Goal: Task Accomplishment & Management: Use online tool/utility

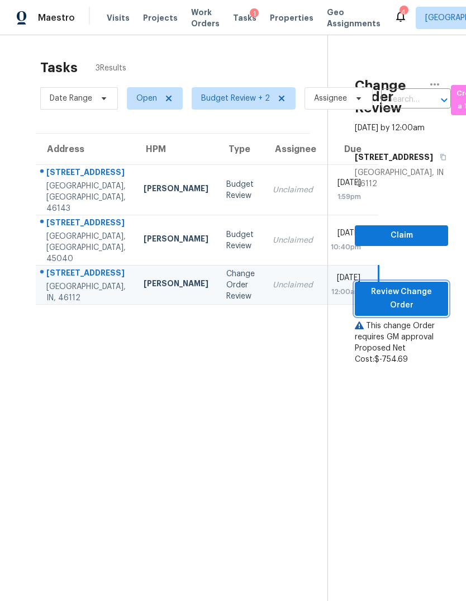
click at [412, 307] on span "Review Change Order" at bounding box center [401, 298] width 75 height 27
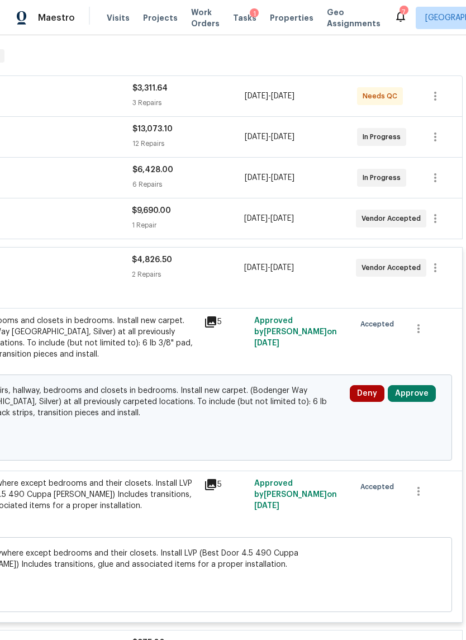
scroll to position [176, 166]
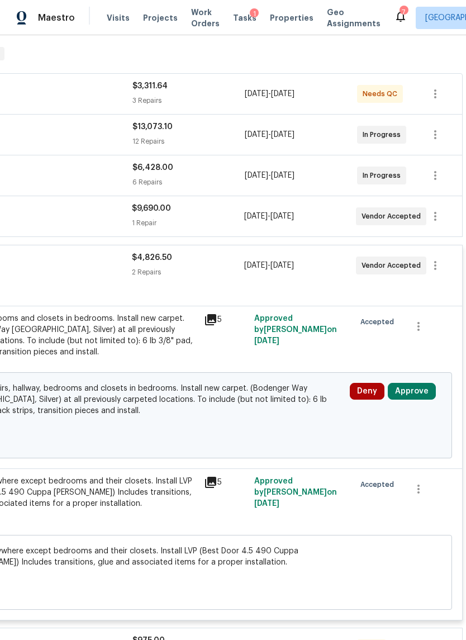
click at [409, 394] on button "Approve" at bounding box center [412, 391] width 48 height 17
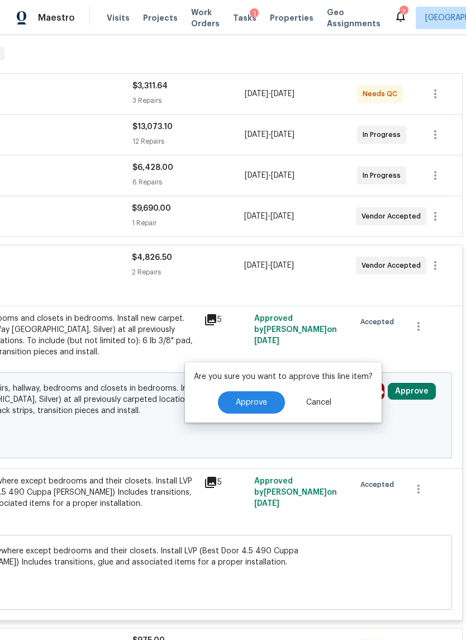
click at [277, 403] on button "Approve" at bounding box center [251, 402] width 67 height 22
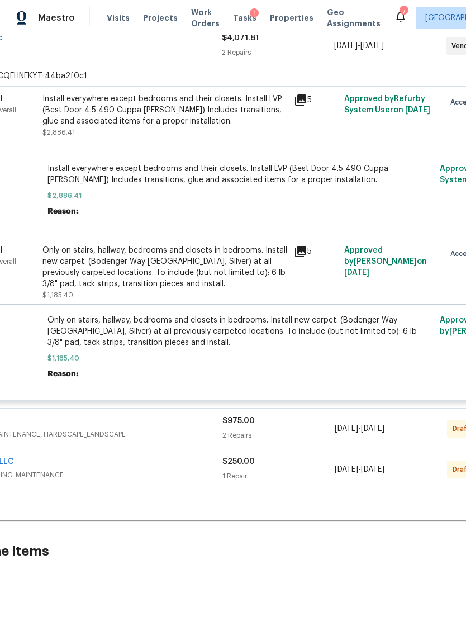
scroll to position [396, 76]
click at [154, 429] on div "Greener Image" at bounding box center [81, 421] width 281 height 13
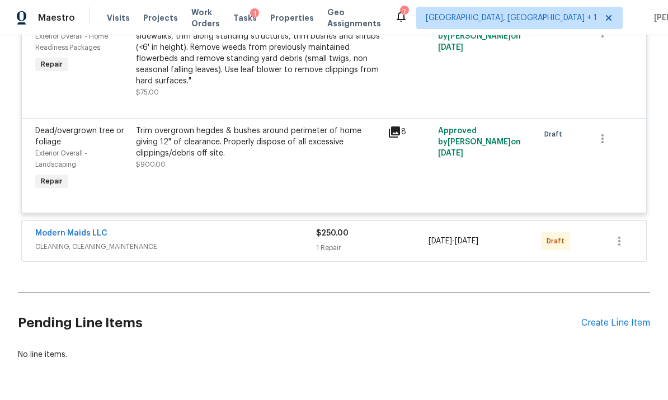
scroll to position [852, 0]
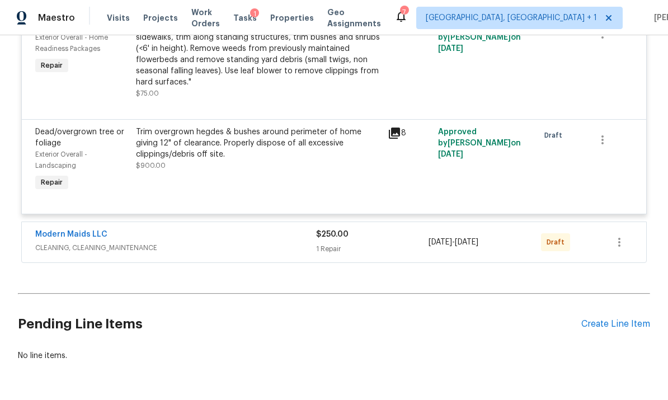
click at [194, 249] on span "CLEANING, CLEANING_MAINTENANCE" at bounding box center [175, 247] width 281 height 11
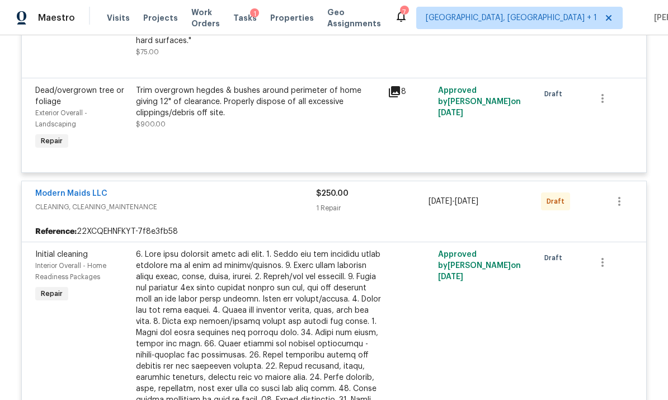
click at [188, 201] on div "Modern Maids LLC" at bounding box center [175, 194] width 281 height 13
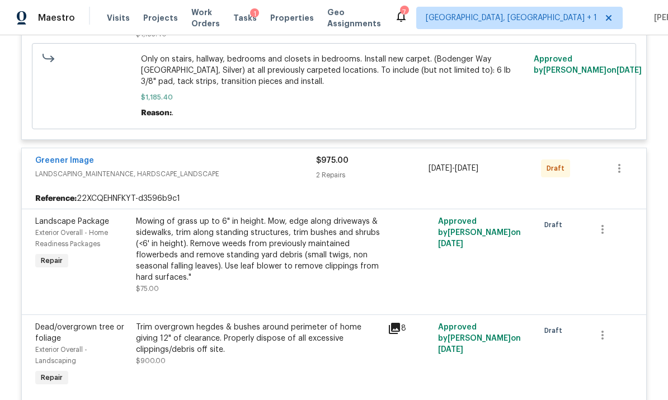
click at [234, 182] on div "Greener Image LANDSCAPING_MAINTENANCE, HARDSCAPE_LANDSCAPE" at bounding box center [175, 168] width 281 height 27
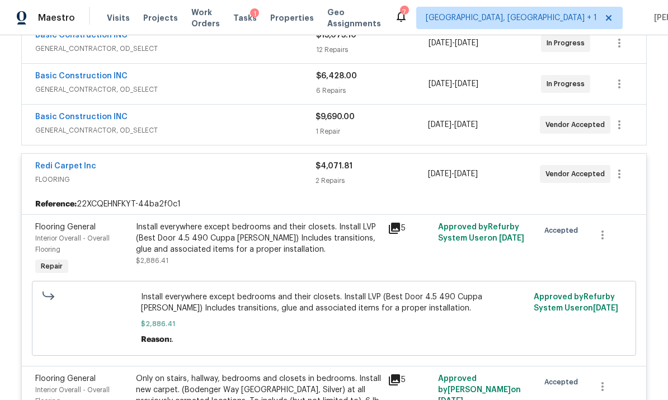
scroll to position [215, 0]
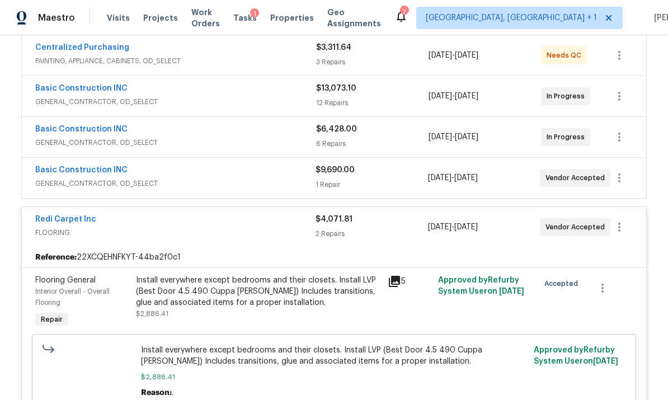
click at [171, 225] on div "Redi Carpet Inc" at bounding box center [175, 220] width 280 height 13
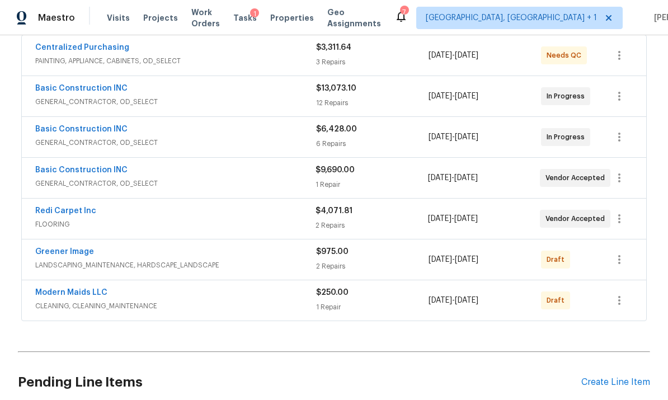
click at [186, 169] on div "Basic Construction INC" at bounding box center [175, 170] width 280 height 13
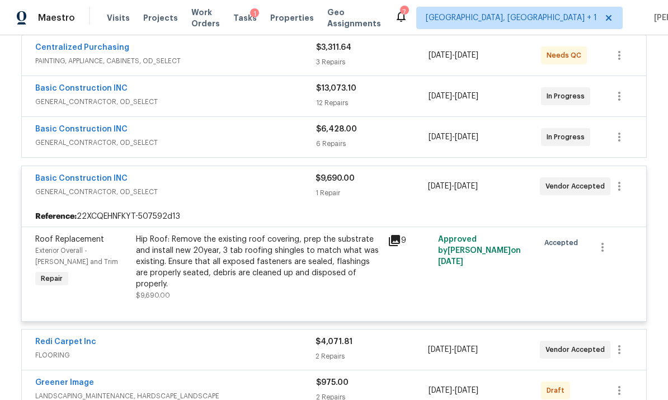
click at [185, 187] on span "GENERAL_CONTRACTOR, OD_SELECT" at bounding box center [175, 191] width 280 height 11
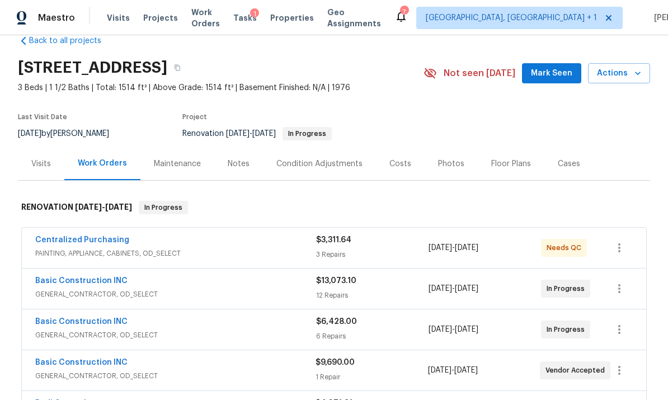
scroll to position [22, 0]
click at [398, 169] on div "Costs" at bounding box center [400, 164] width 22 height 11
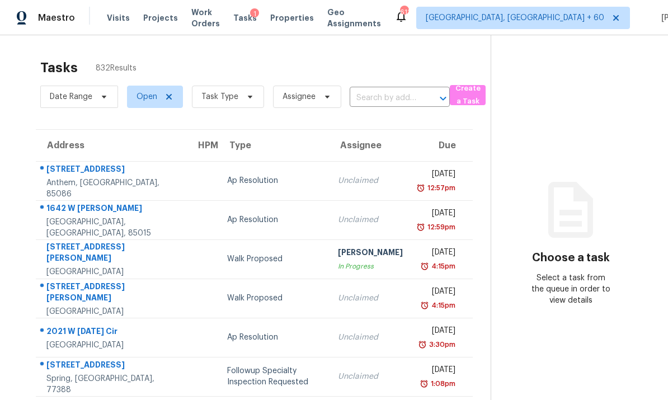
scroll to position [29, 0]
click at [220, 91] on span "Task Type" at bounding box center [219, 96] width 37 height 11
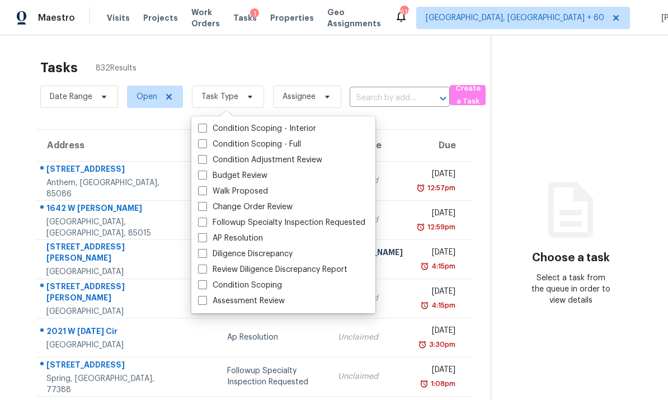
click at [199, 296] on span at bounding box center [202, 300] width 9 height 9
click at [199, 295] on input "Assessment Review" at bounding box center [201, 298] width 7 height 7
checkbox input "true"
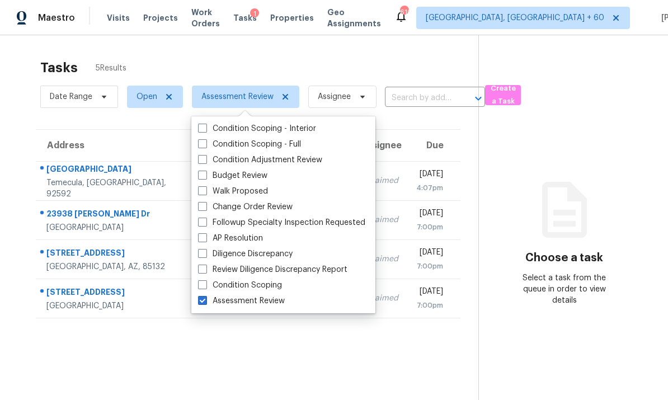
click at [31, 332] on section "Tasks 5 Results Date Range Open Assessment Review Assignee ​ Create a Task Addr…" at bounding box center [248, 244] width 460 height 382
